Goal: Obtain resource: Obtain resource

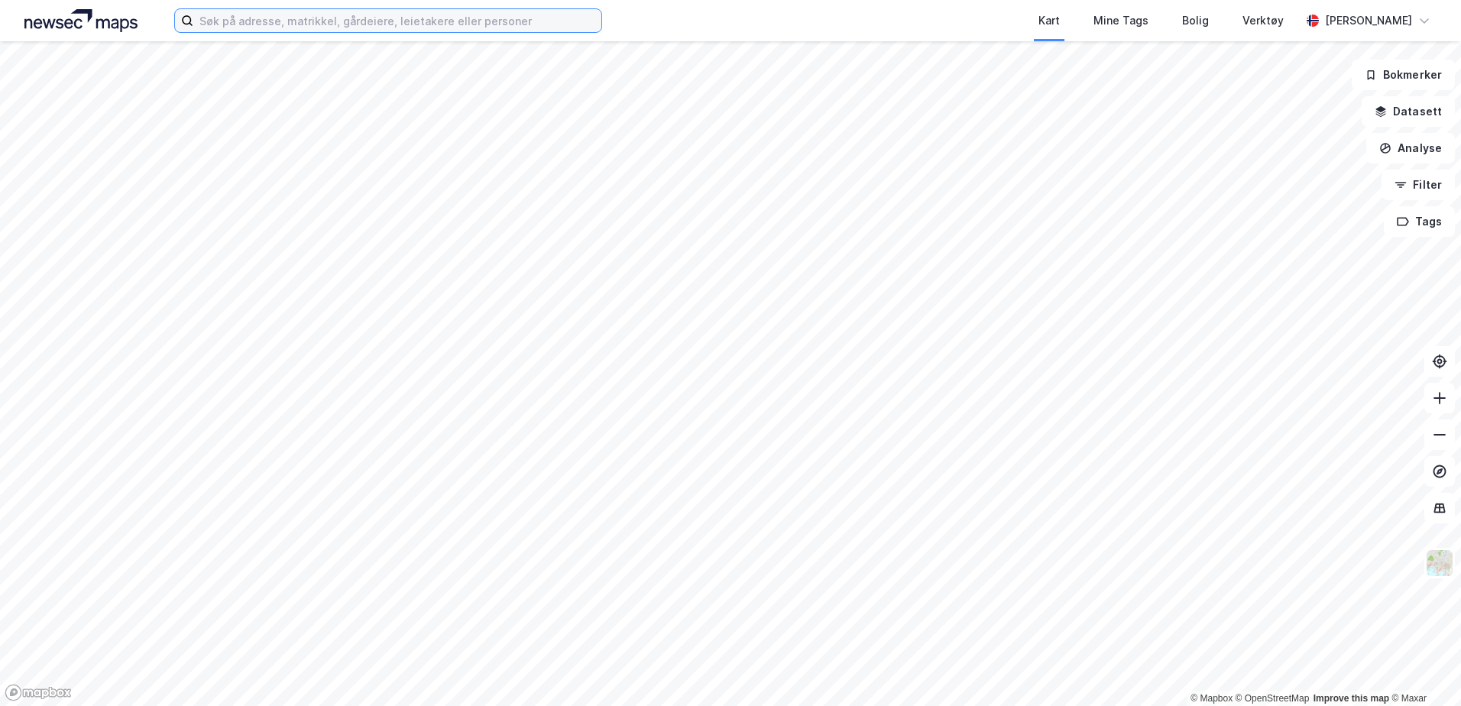
click at [390, 31] on input at bounding box center [397, 20] width 408 height 23
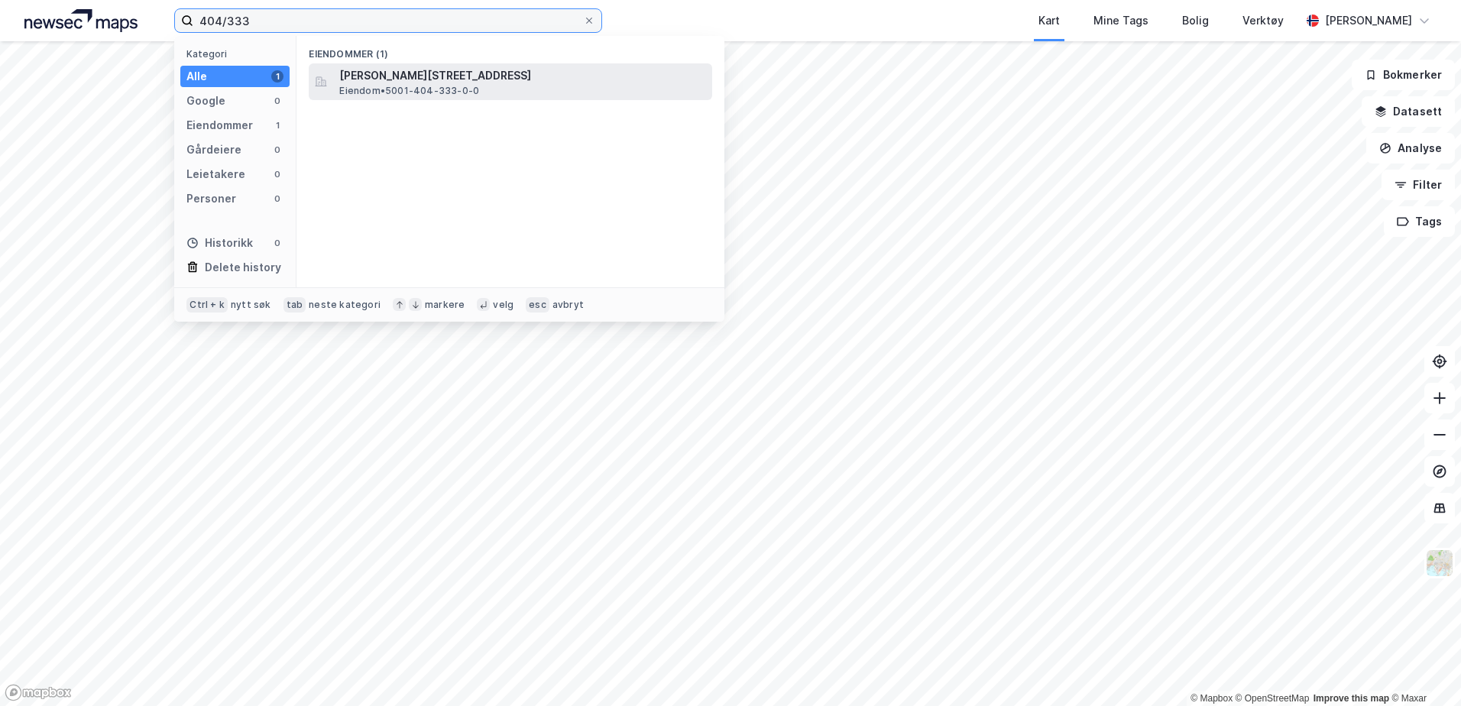
type input "404/333"
click at [413, 83] on span "[PERSON_NAME][STREET_ADDRESS]" at bounding box center [522, 75] width 367 height 18
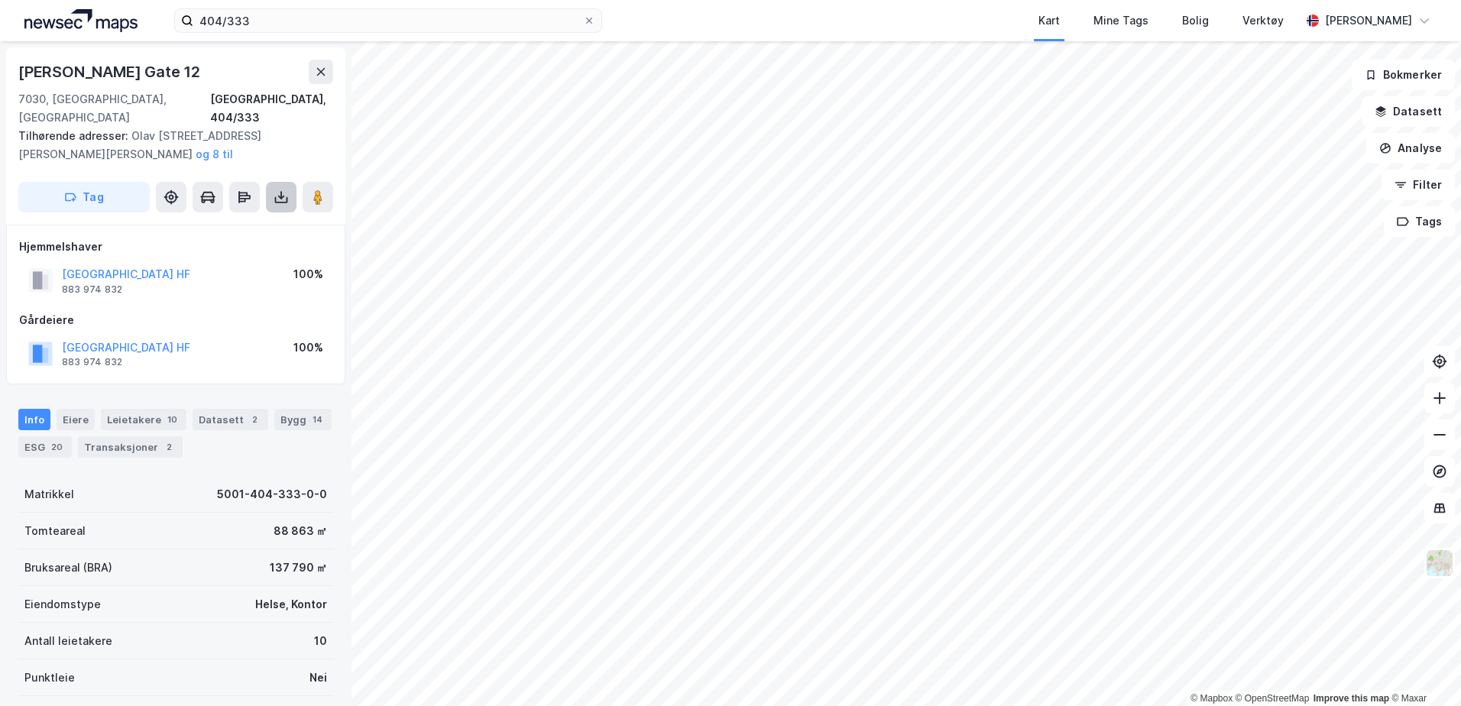
click at [277, 189] on icon at bounding box center [281, 196] width 15 height 15
click at [215, 222] on div "Last ned grunnbok" at bounding box center [205, 228] width 89 height 12
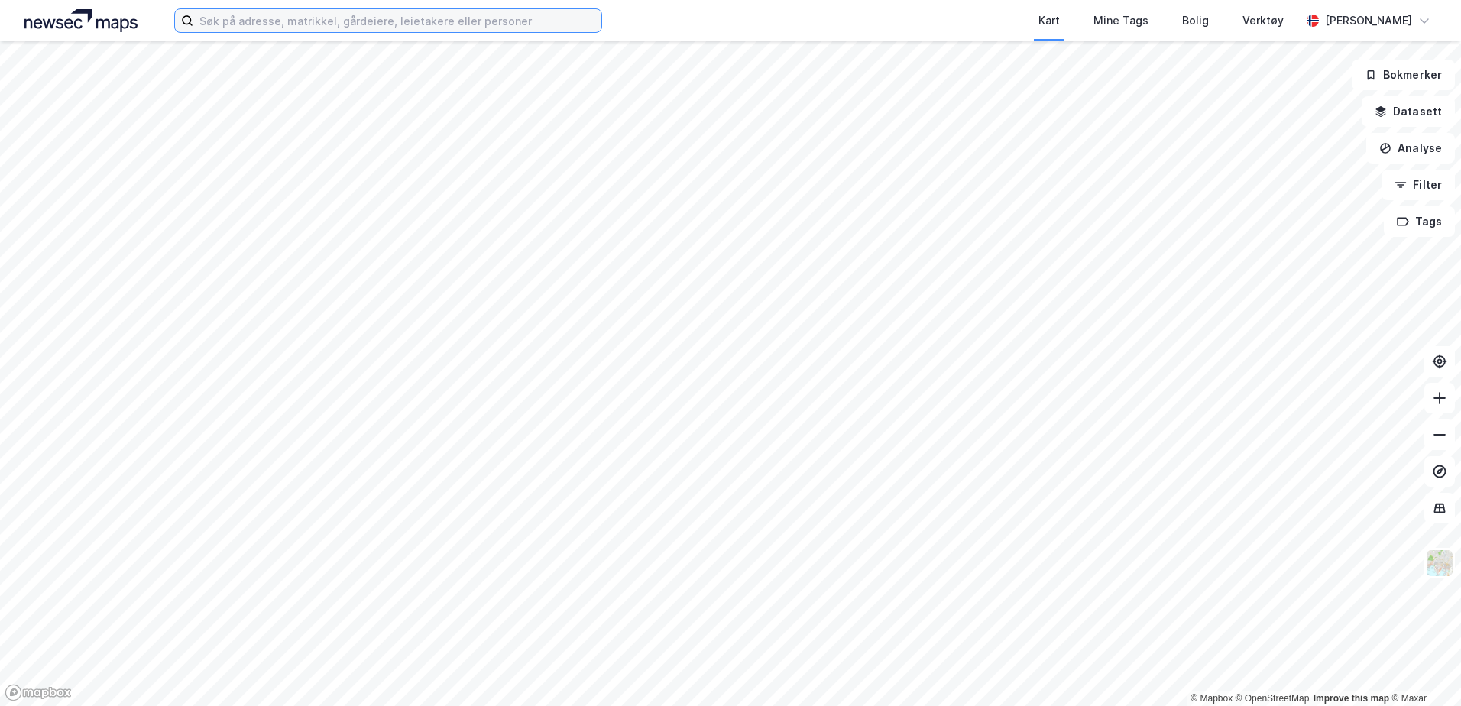
click at [287, 29] on input at bounding box center [397, 20] width 408 height 23
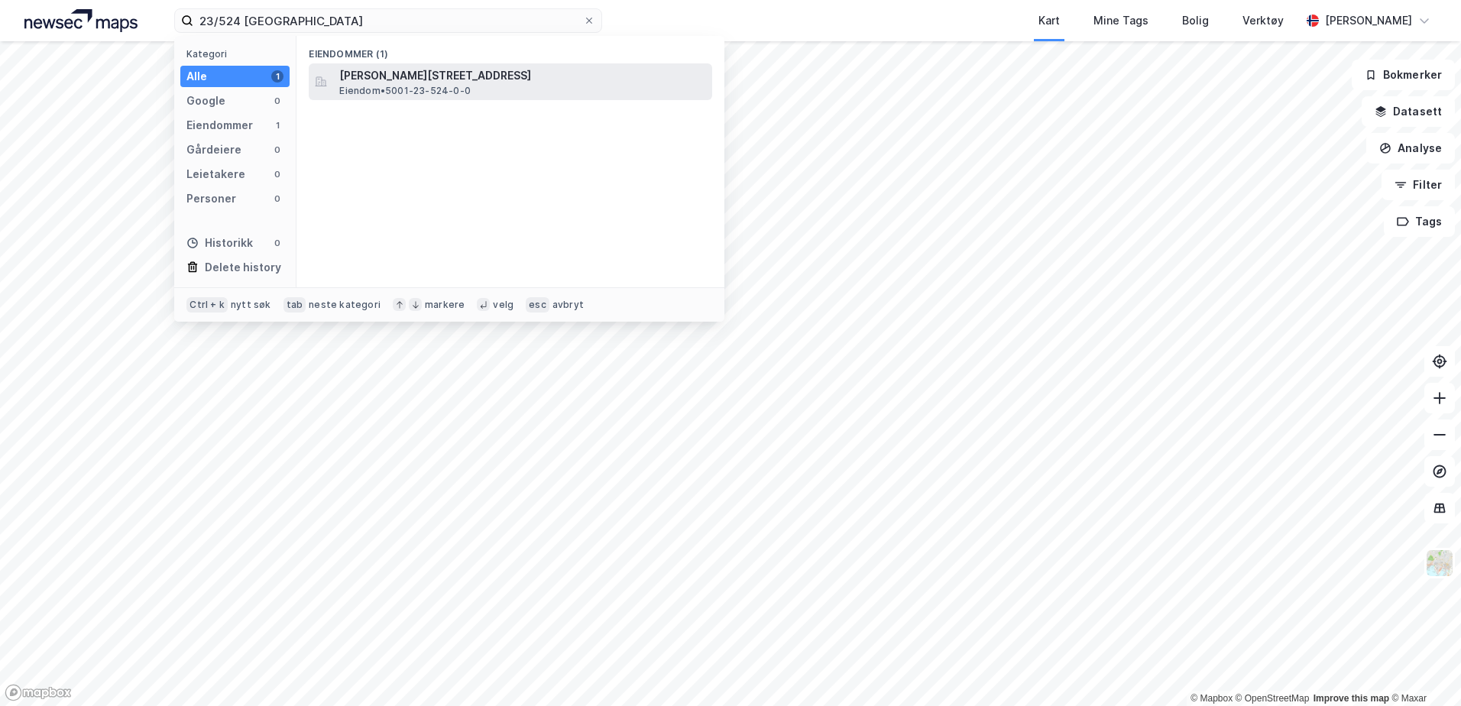
click at [404, 92] on span "Eiendom • 5001-23-524-0-0" at bounding box center [404, 91] width 131 height 12
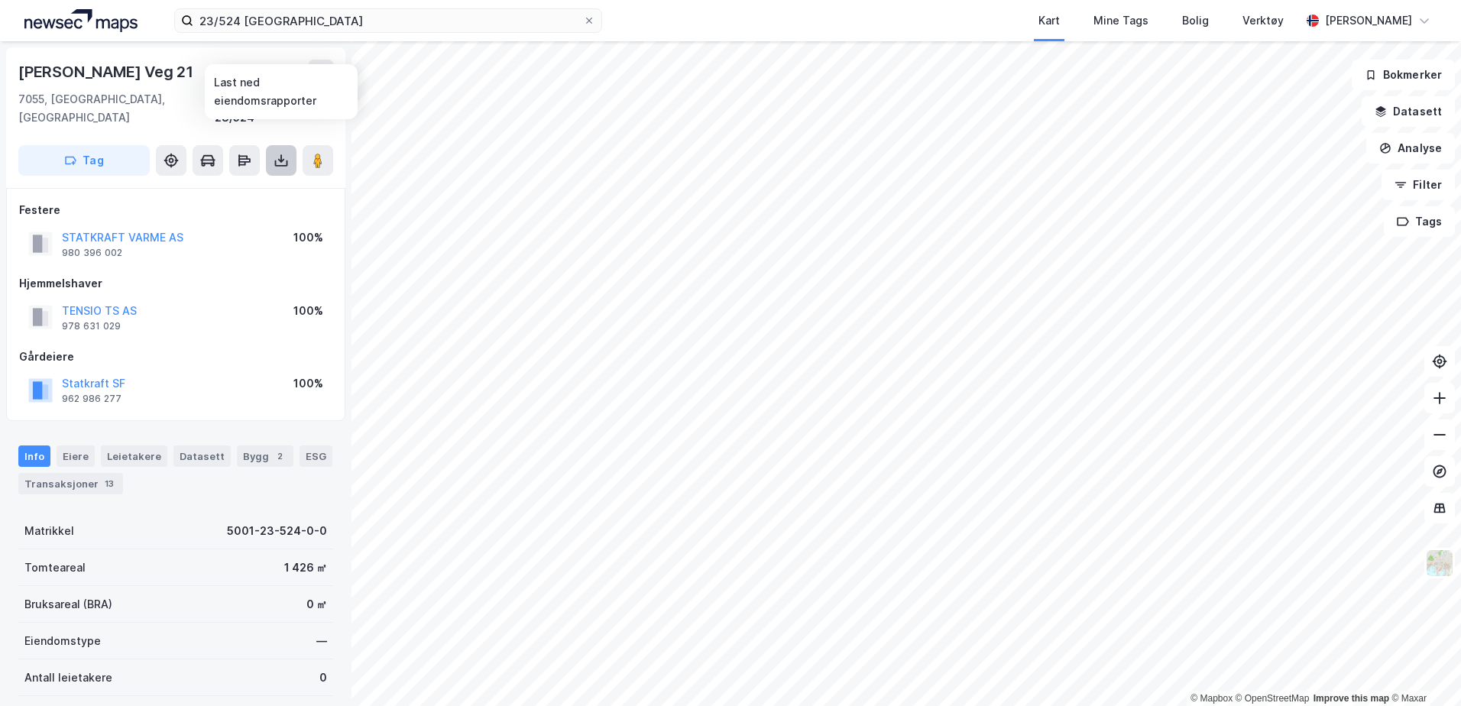
click at [288, 153] on icon at bounding box center [281, 160] width 15 height 15
click at [267, 179] on div "Last ned grunnbok" at bounding box center [215, 191] width 163 height 24
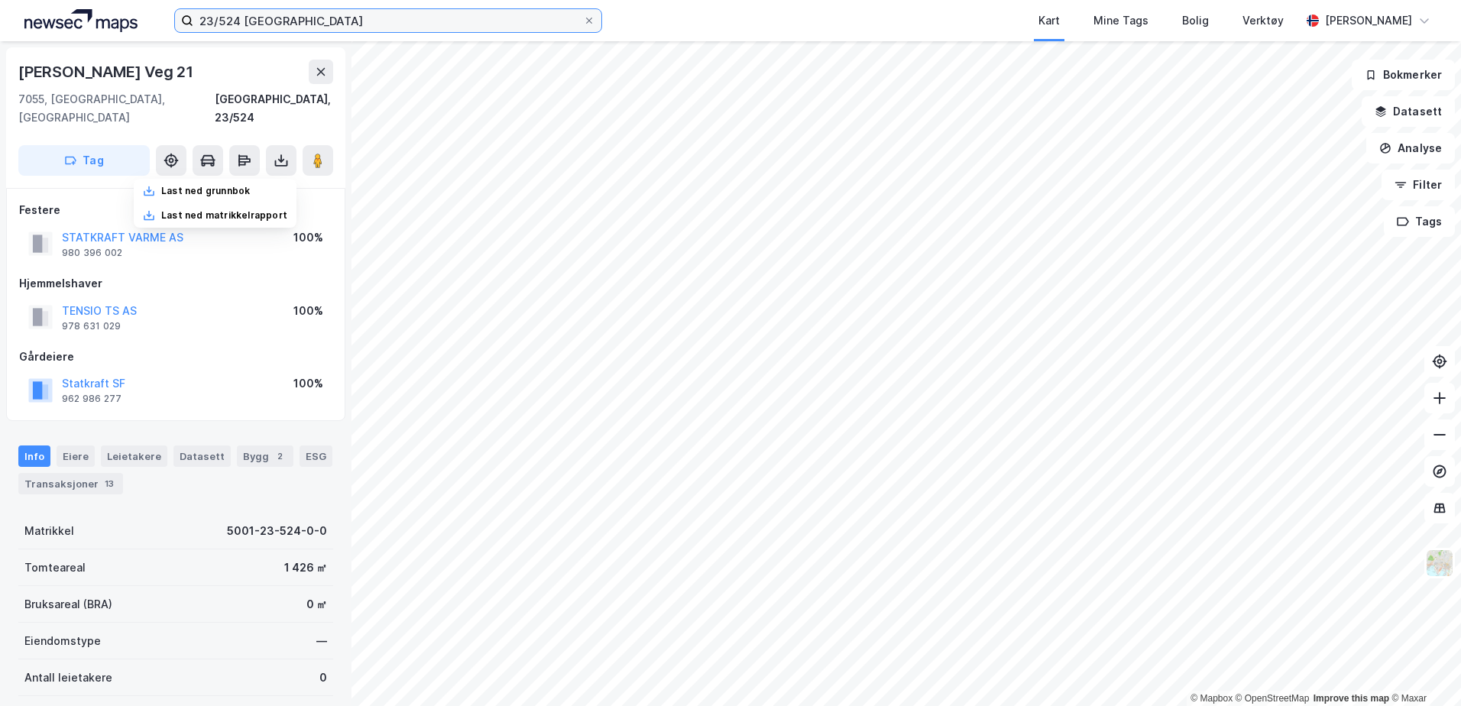
click at [328, 20] on input "23/524 [GEOGRAPHIC_DATA]" at bounding box center [388, 20] width 390 height 23
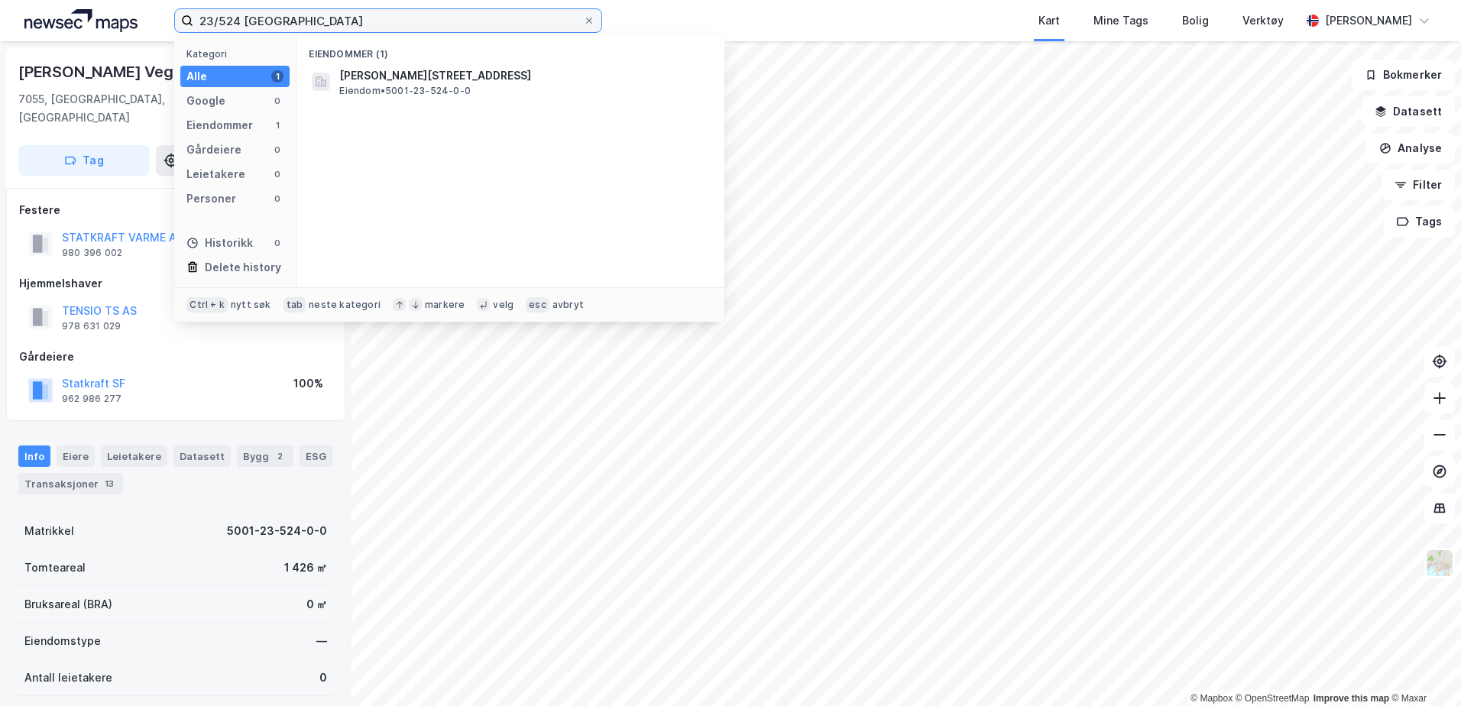
drag, startPoint x: 277, startPoint y: 22, endPoint x: 165, endPoint y: 29, distance: 112.5
click at [165, 29] on div "23/524 trondheim Kategori Alle 1 Google 0 Eiendommer 1 Gårdeiere 0 Leietakere 0…" at bounding box center [730, 20] width 1461 height 41
click at [225, 20] on input "23/524 [GEOGRAPHIC_DATA]" at bounding box center [388, 20] width 390 height 23
drag, startPoint x: 234, startPoint y: 20, endPoint x: 192, endPoint y: 24, distance: 42.3
click at [192, 24] on label "23/524 [GEOGRAPHIC_DATA]" at bounding box center [388, 20] width 428 height 24
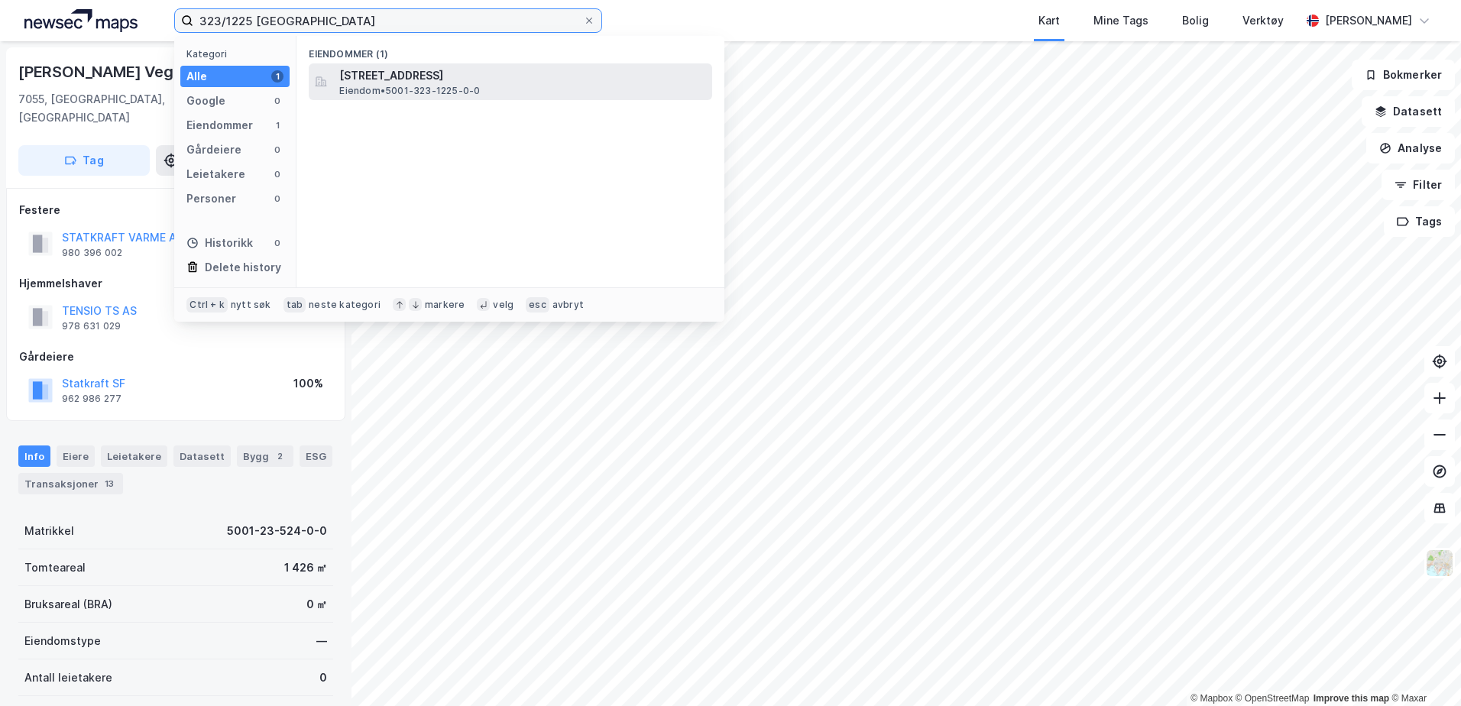
type input "323/1225 [GEOGRAPHIC_DATA]"
click at [405, 81] on span "[STREET_ADDRESS]" at bounding box center [522, 75] width 367 height 18
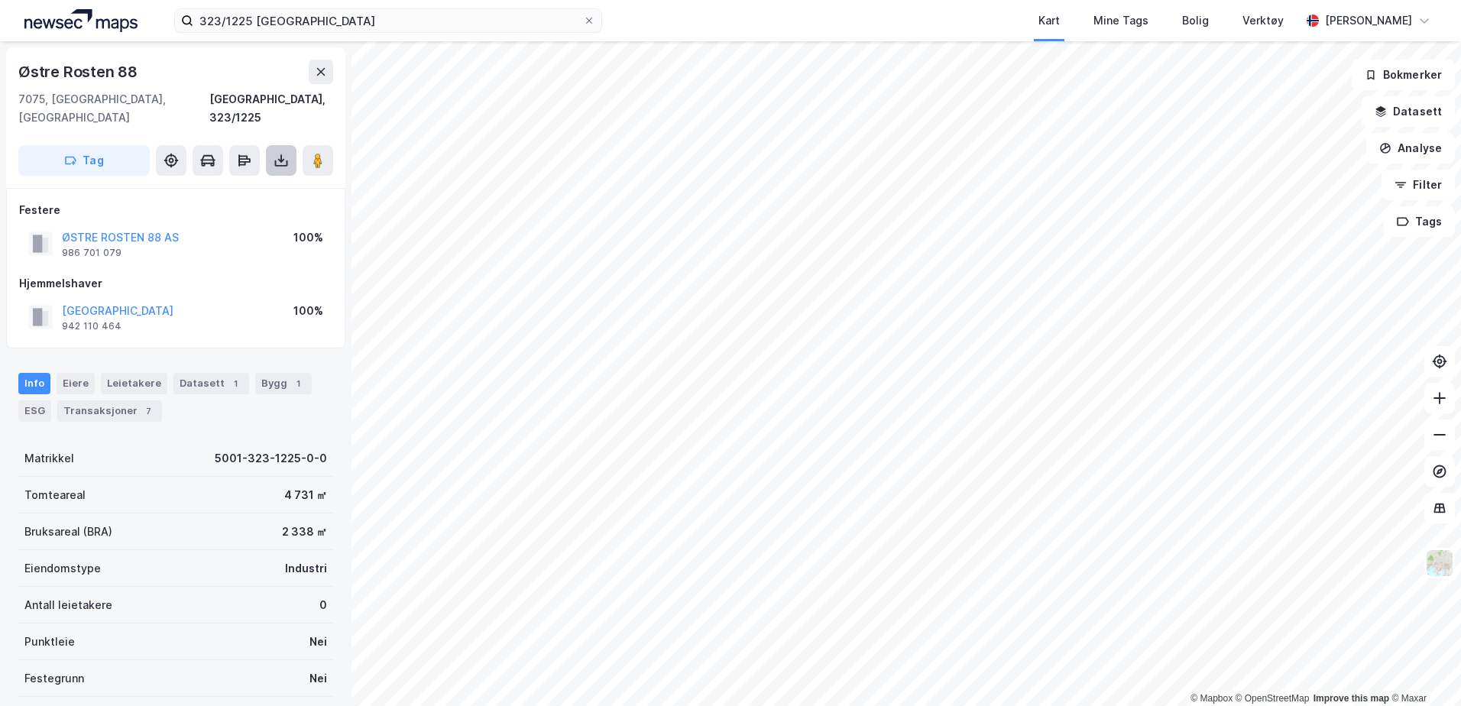
click at [280, 153] on icon at bounding box center [281, 160] width 15 height 15
click at [263, 179] on div "Last ned grunnbok" at bounding box center [215, 191] width 163 height 24
click at [212, 185] on div "Last ned grunnbok" at bounding box center [205, 191] width 89 height 12
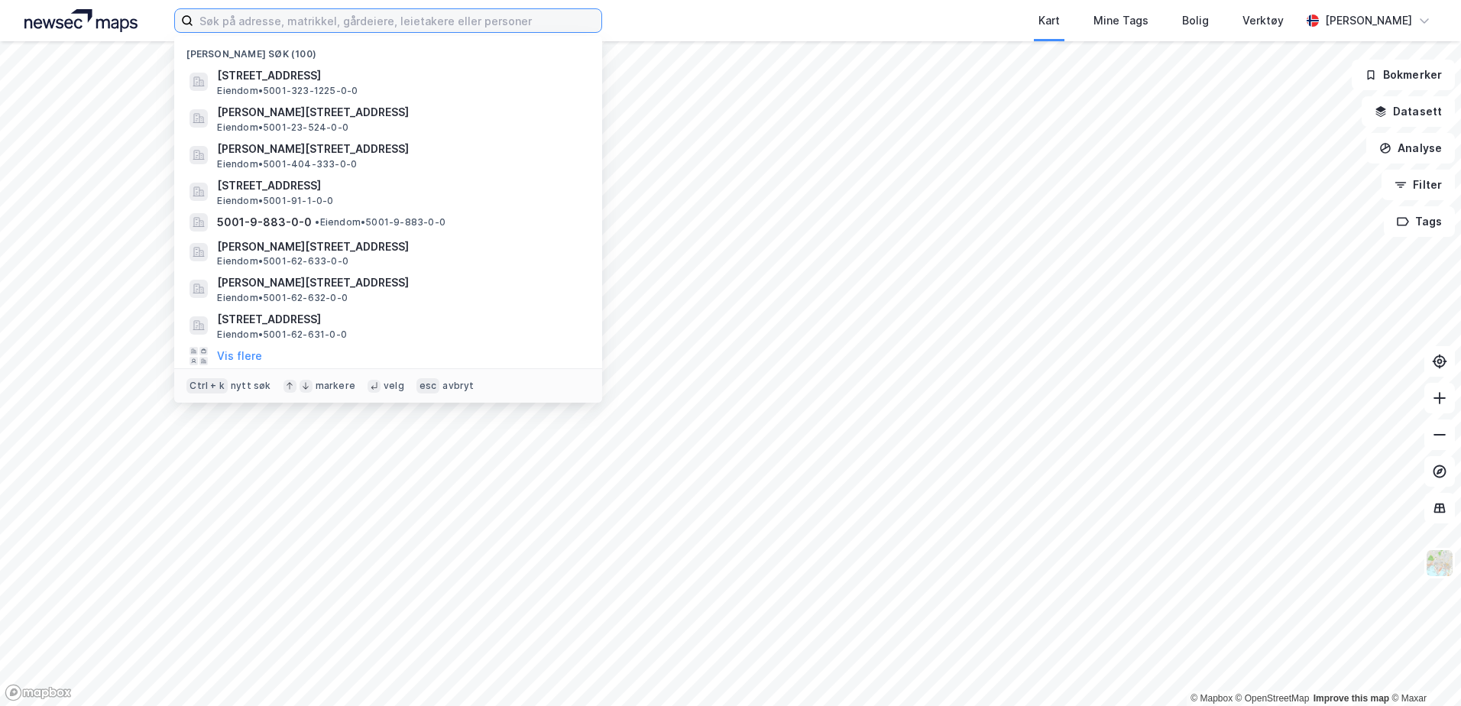
click at [500, 25] on input at bounding box center [397, 20] width 408 height 23
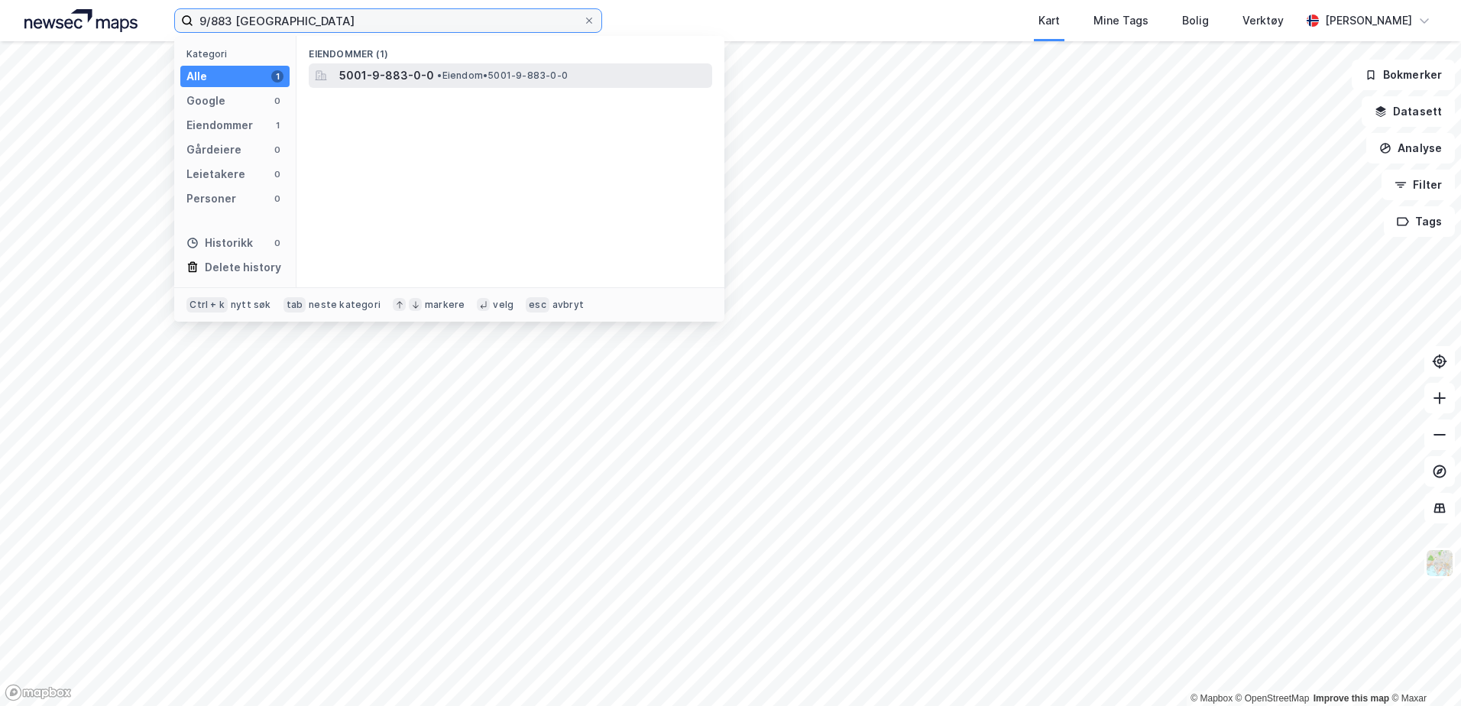
type input "9/883 trondheim"
click at [460, 70] on span "• Eiendom • 5001-9-883-0-0" at bounding box center [502, 76] width 131 height 12
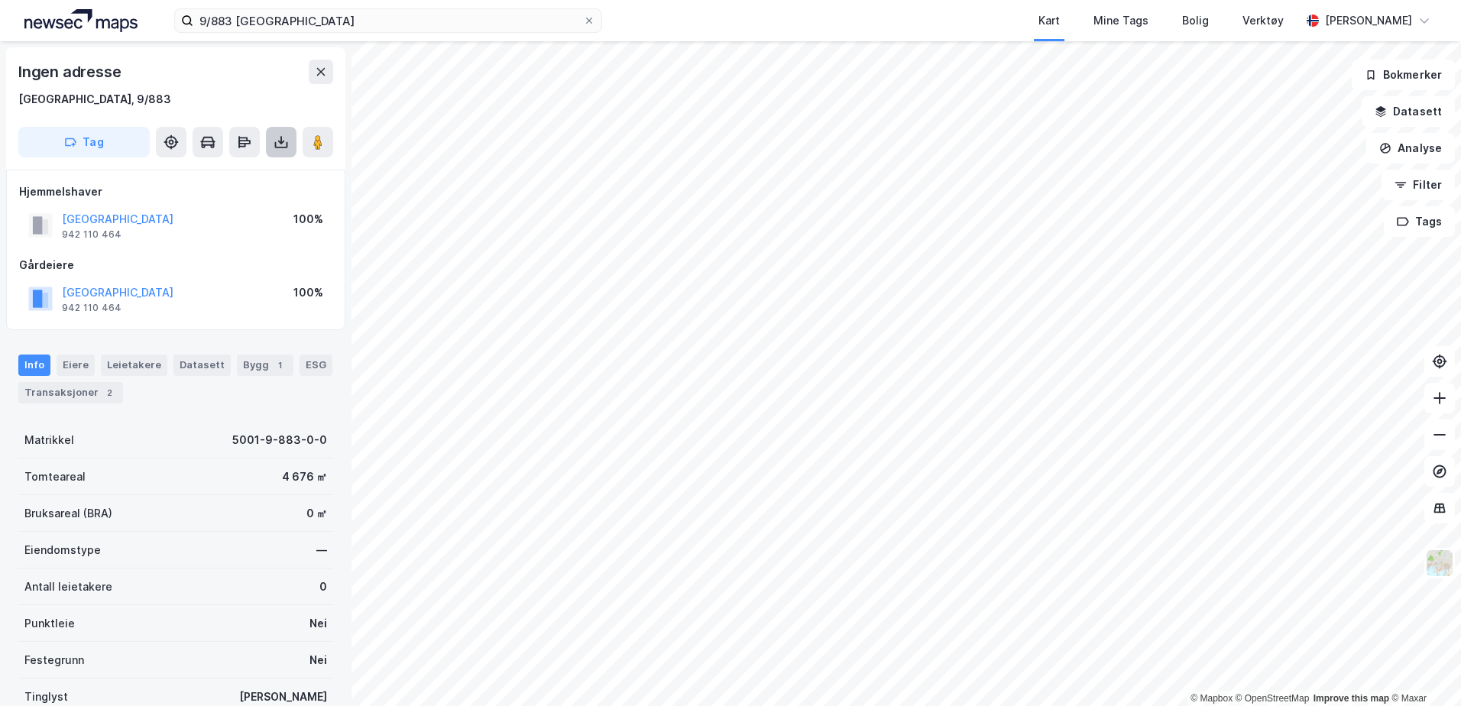
click at [280, 148] on icon at bounding box center [281, 141] width 15 height 15
click at [267, 170] on div "Last ned grunnbok" at bounding box center [215, 172] width 163 height 24
